Goal: Task Accomplishment & Management: Use online tool/utility

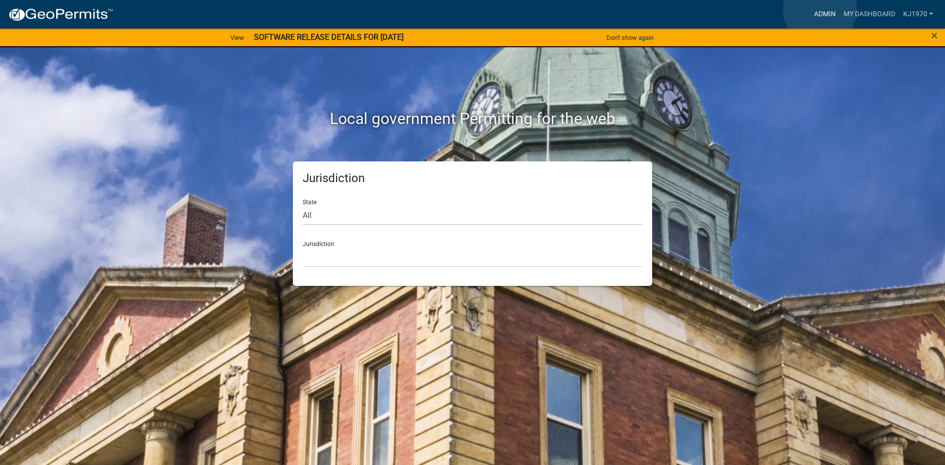
click at [820, 9] on link "Admin" at bounding box center [825, 14] width 30 height 19
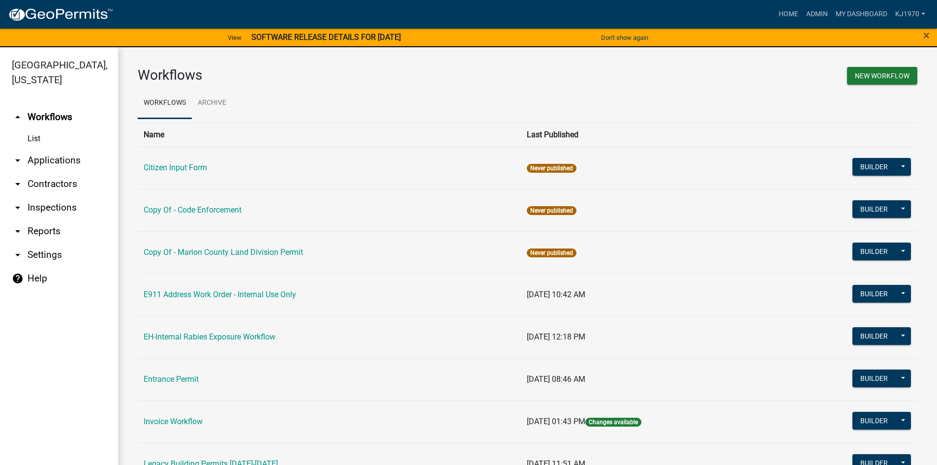
click at [28, 129] on link "List" at bounding box center [59, 139] width 118 height 20
click at [72, 149] on link "arrow_drop_down Applications" at bounding box center [59, 161] width 118 height 24
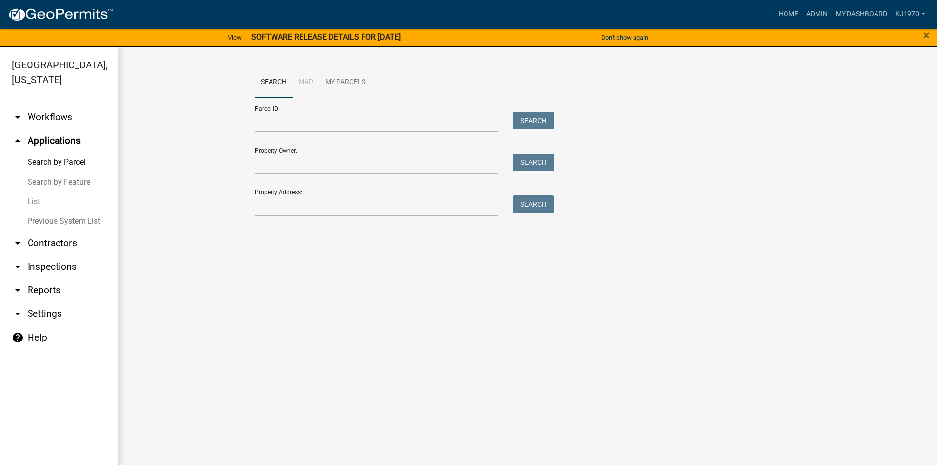
click at [27, 192] on link "List" at bounding box center [59, 202] width 118 height 20
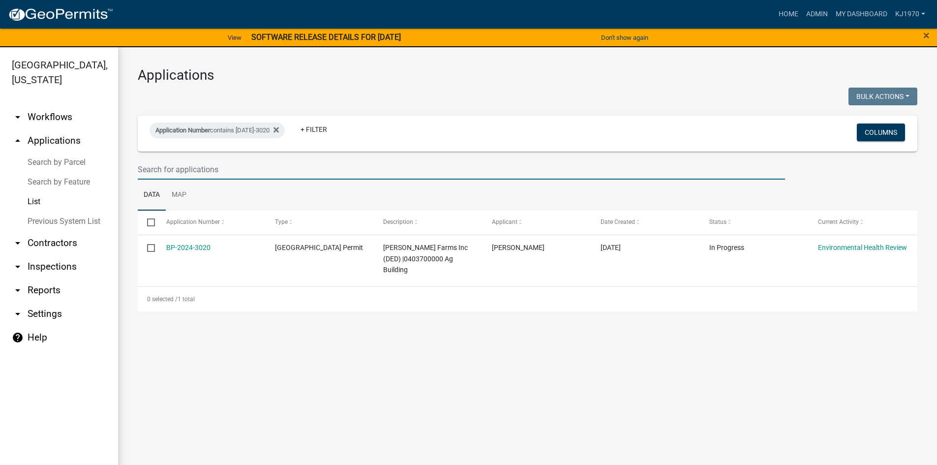
click at [153, 169] on input "text" at bounding box center [462, 169] width 648 height 20
click at [278, 125] on fa-icon at bounding box center [274, 131] width 9 height 16
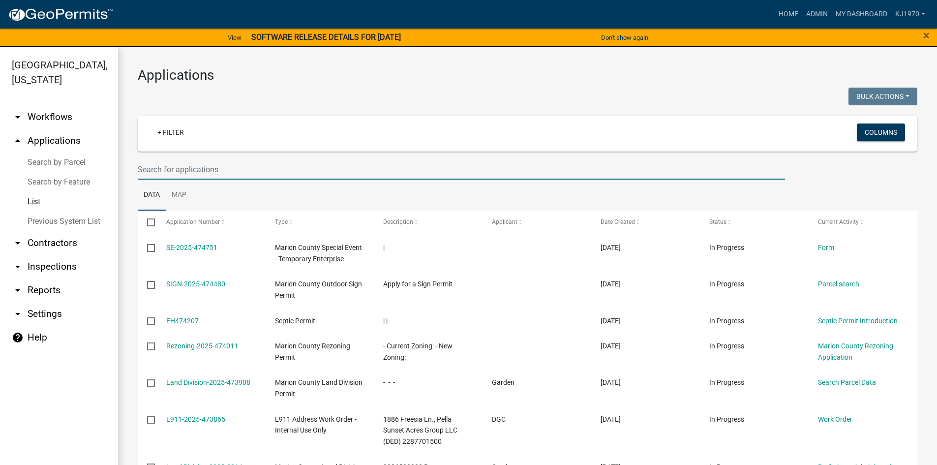
click at [227, 170] on input "text" at bounding box center [462, 169] width 648 height 20
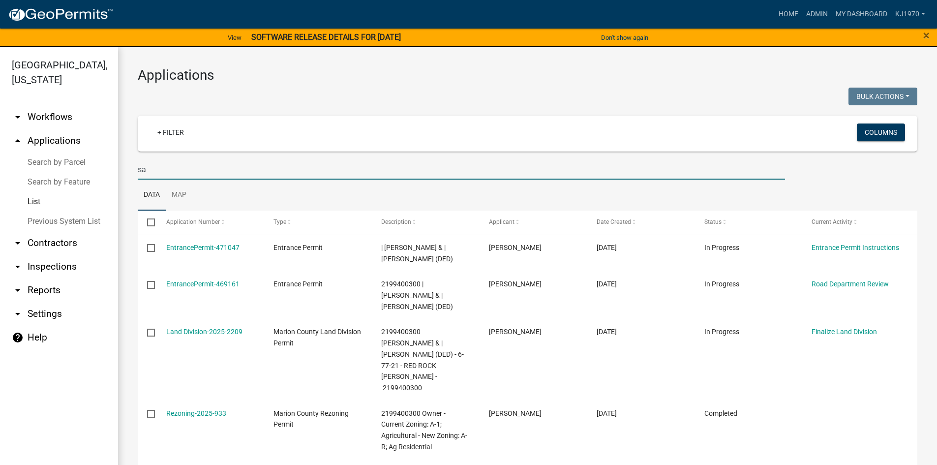
type input "s"
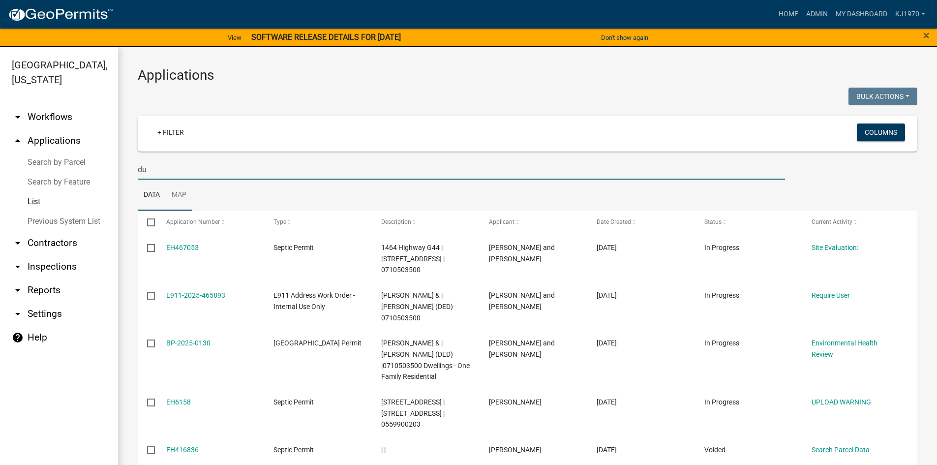
type input "d"
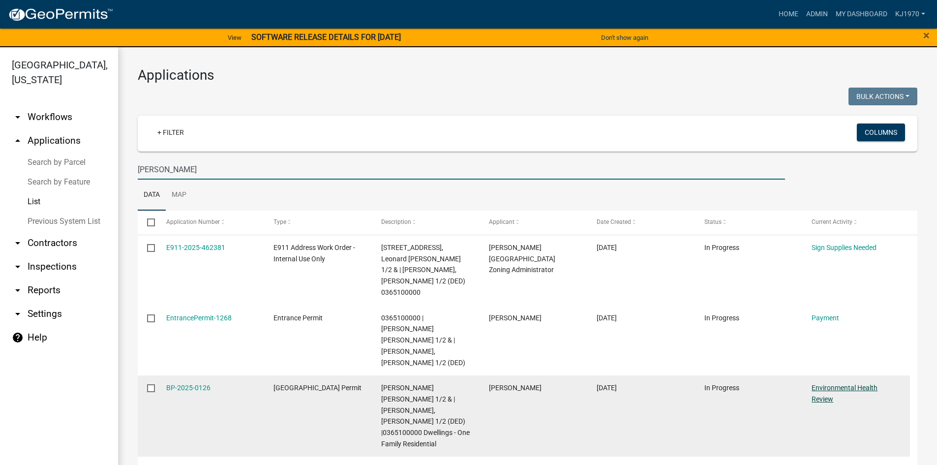
type input "[PERSON_NAME]"
click at [839, 384] on link "Environmental Health Review" at bounding box center [845, 393] width 66 height 19
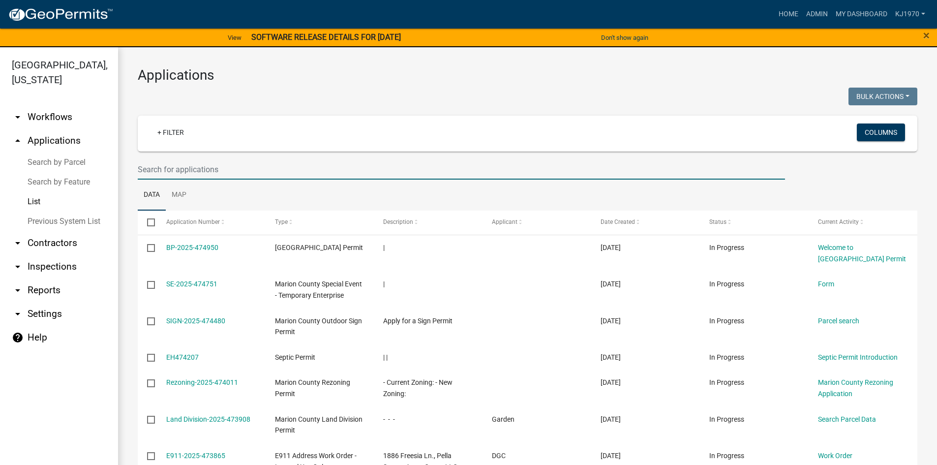
click at [241, 171] on input "text" at bounding box center [462, 169] width 648 height 20
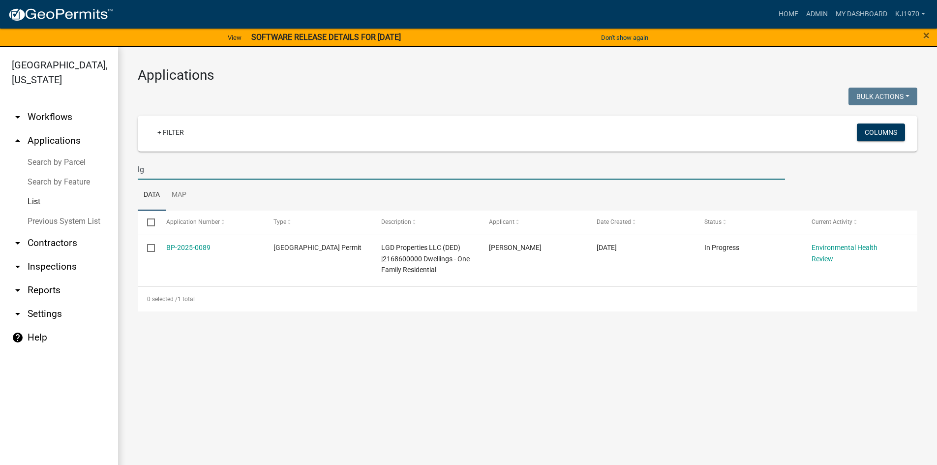
type input "l"
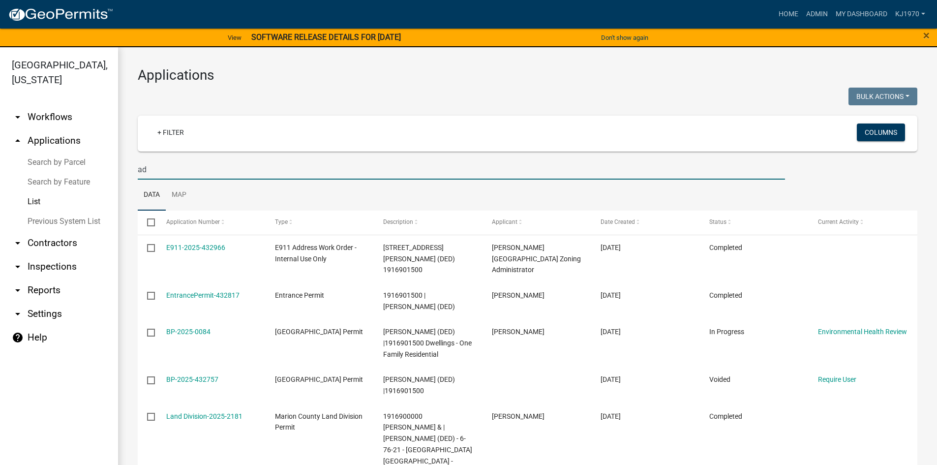
type input "a"
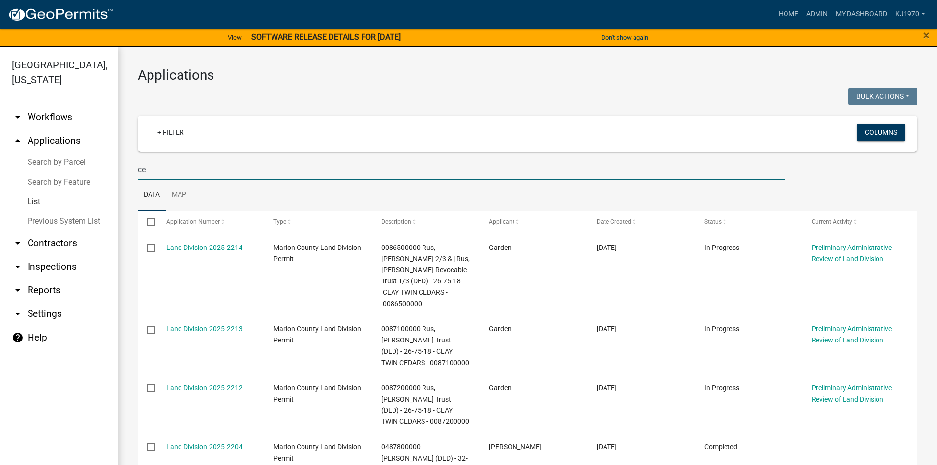
type input "c"
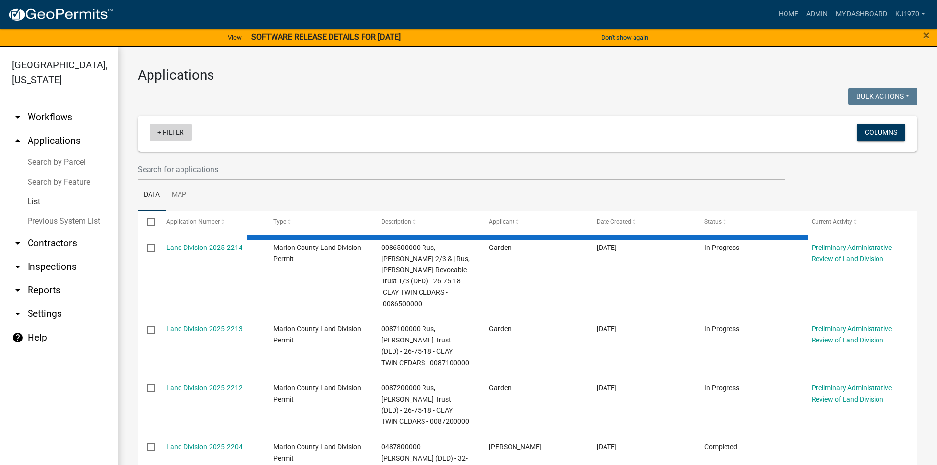
click at [161, 130] on link "+ Filter" at bounding box center [171, 133] width 42 height 18
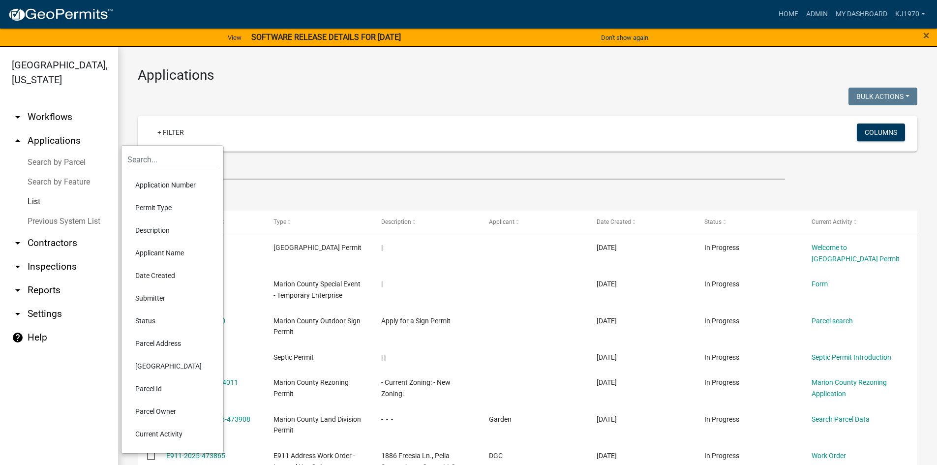
click at [161, 186] on li "Application Number" at bounding box center [172, 185] width 90 height 23
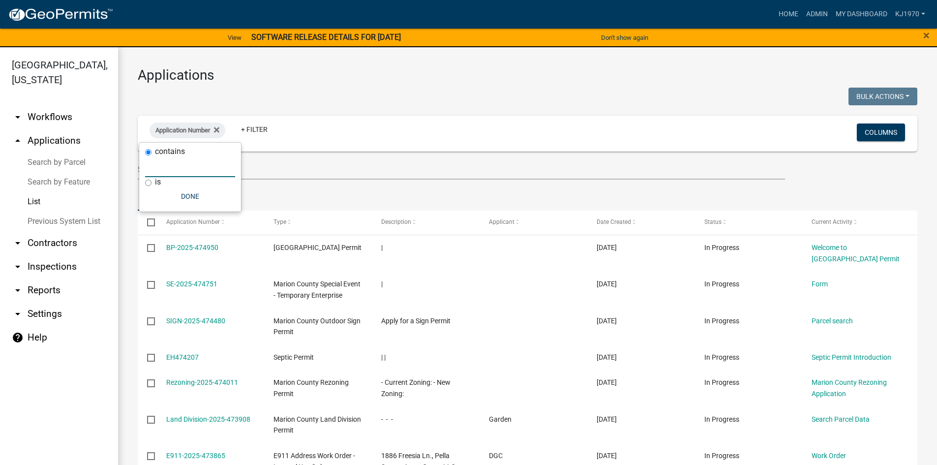
click at [161, 169] on input "text" at bounding box center [190, 167] width 90 height 20
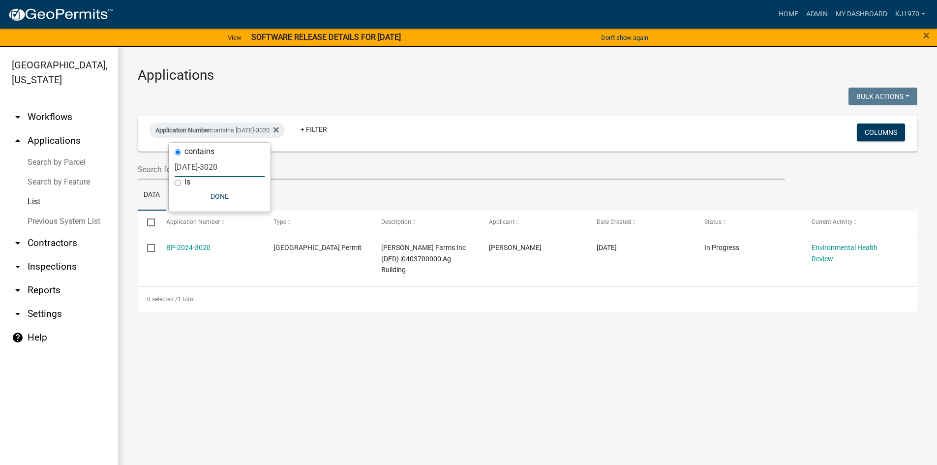
type input "[DATE]-3020"
